Goal: Find specific page/section: Find specific page/section

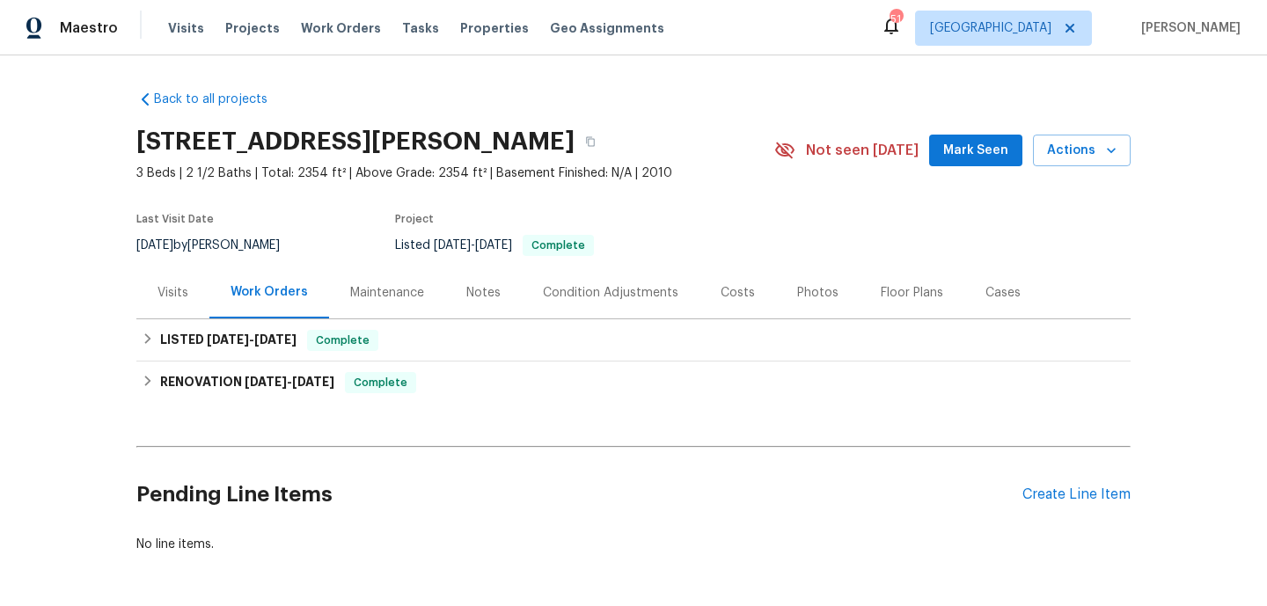
click at [184, 300] on div "Visits" at bounding box center [173, 293] width 31 height 18
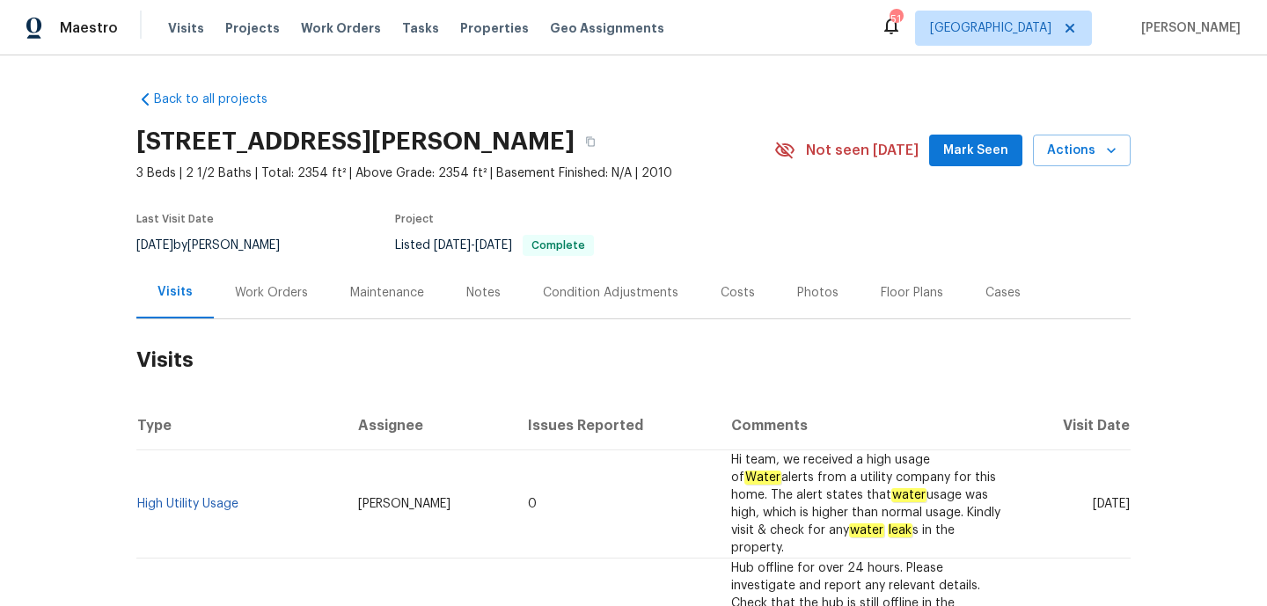
scroll to position [232, 0]
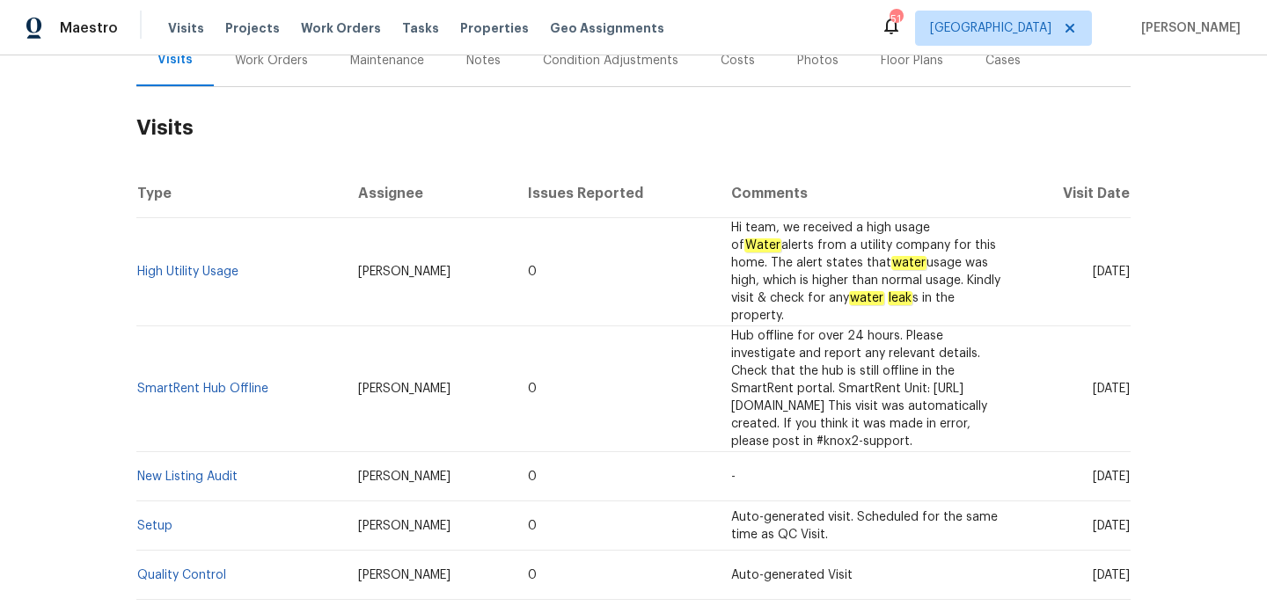
click at [158, 246] on td "High Utility Usage" at bounding box center [240, 272] width 208 height 108
click at [160, 266] on link "High Utility Usage" at bounding box center [187, 272] width 101 height 12
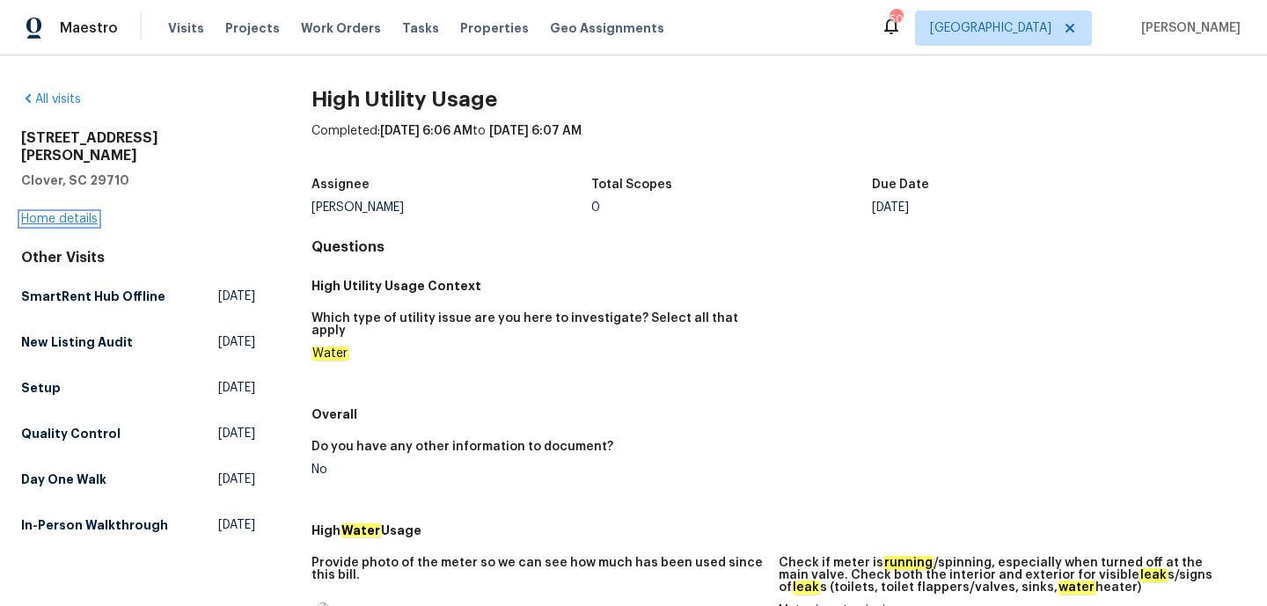
click at [76, 213] on link "Home details" at bounding box center [59, 219] width 77 height 12
